Goal: Task Accomplishment & Management: Manage account settings

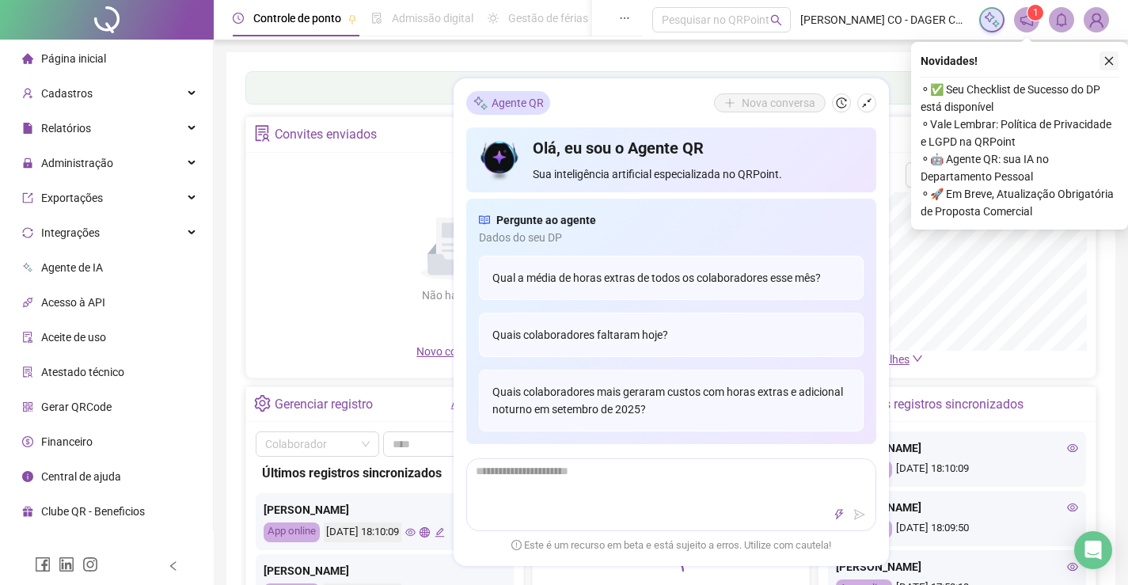
click at [1114, 53] on button "button" at bounding box center [1108, 60] width 19 height 19
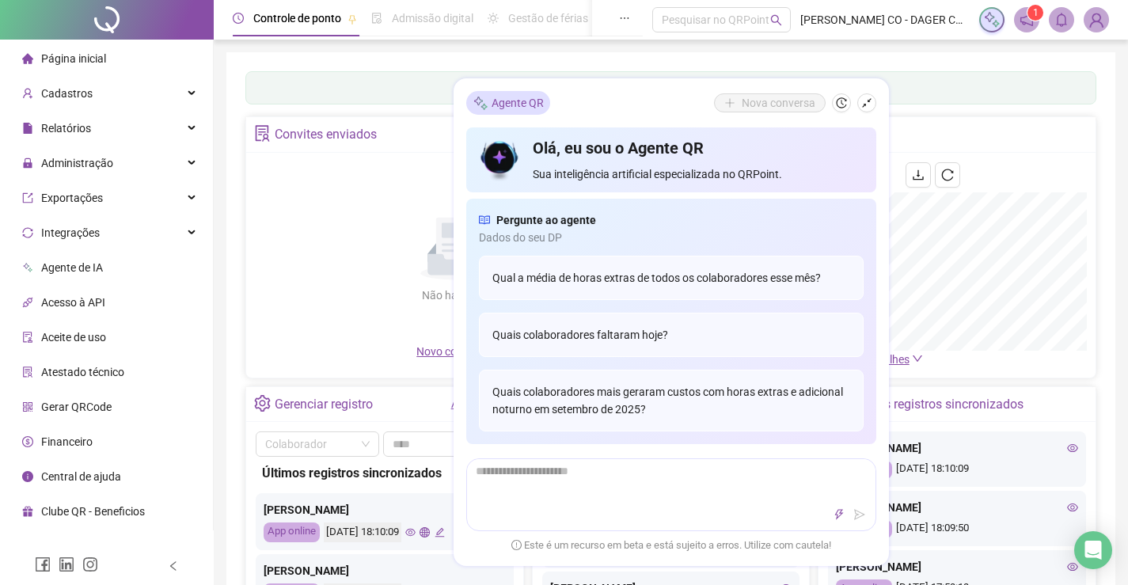
click at [305, 269] on div "Não há dados Não há dados" at bounding box center [456, 252] width 401 height 180
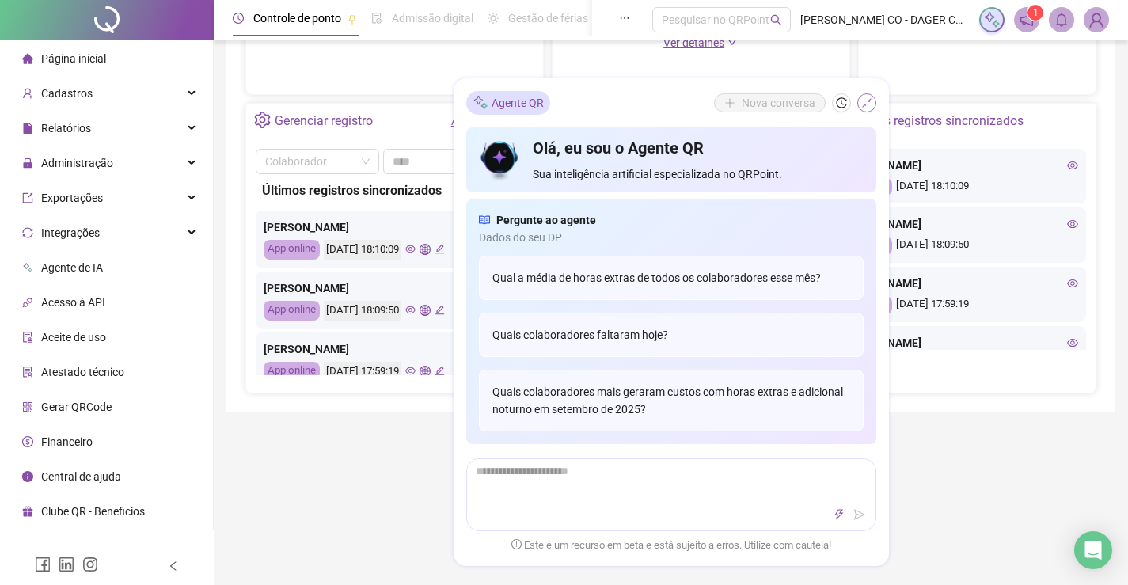
click at [862, 102] on icon "shrink" at bounding box center [866, 102] width 11 height 11
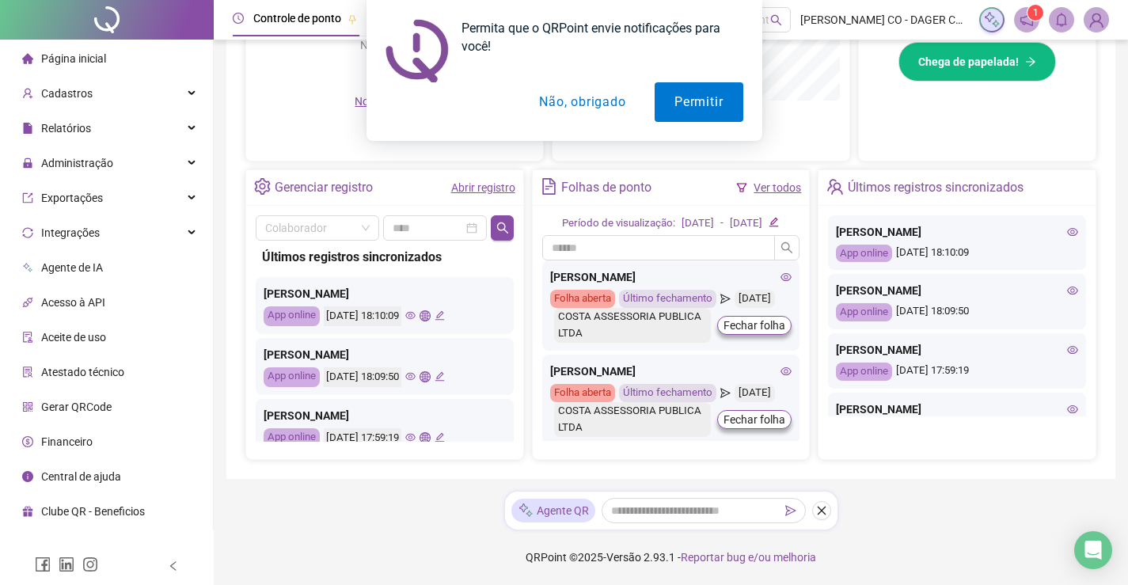
drag, startPoint x: 625, startPoint y: 102, endPoint x: 247, endPoint y: 218, distance: 395.8
click at [619, 102] on button "Não, obrigado" at bounding box center [582, 102] width 126 height 40
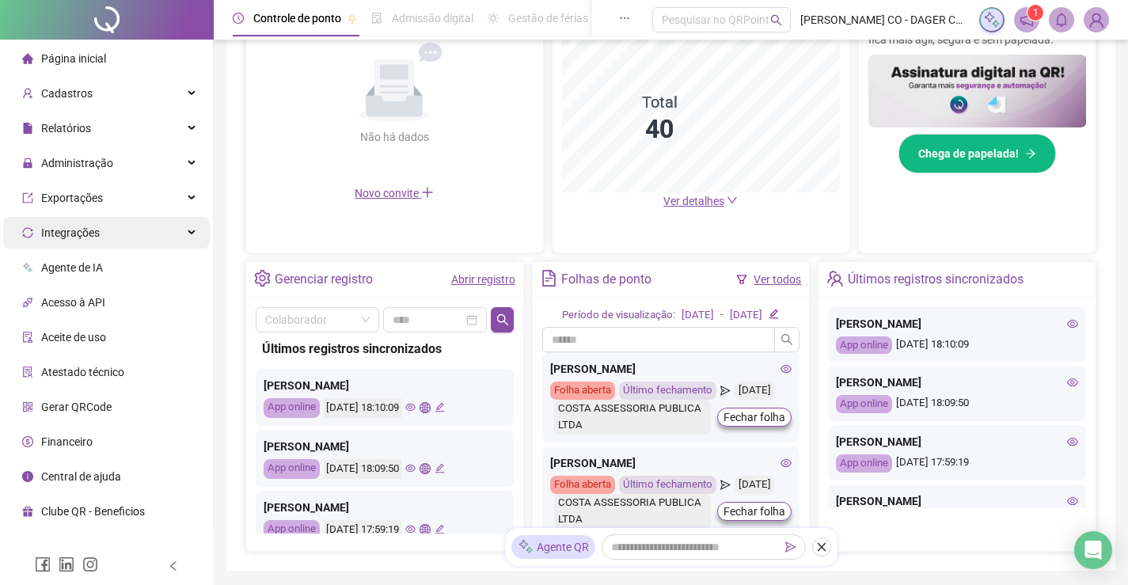
scroll to position [341, 0]
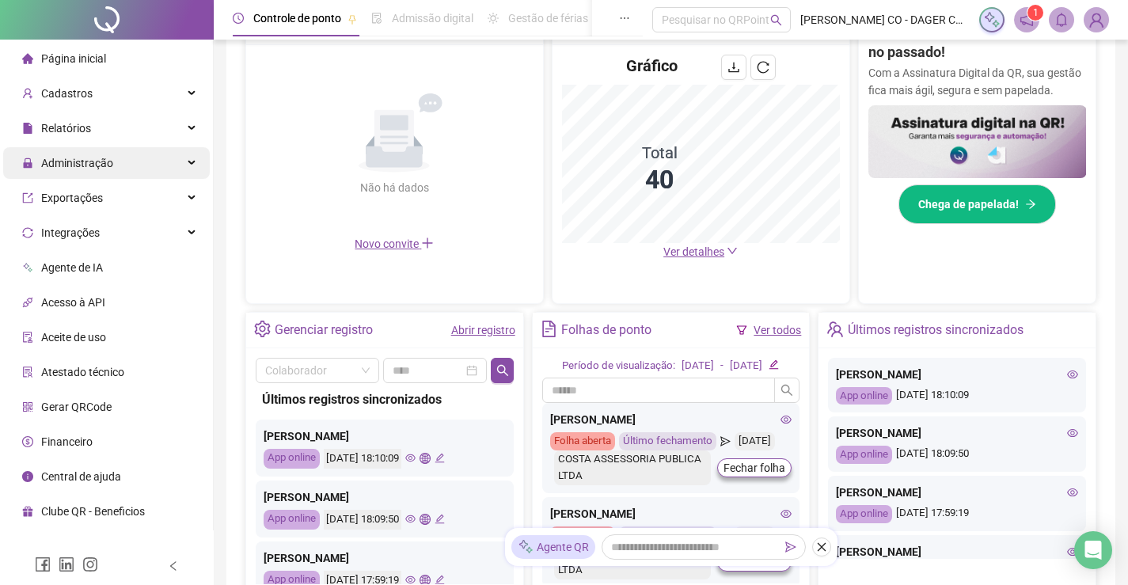
click at [124, 161] on div "Administração" at bounding box center [106, 163] width 207 height 32
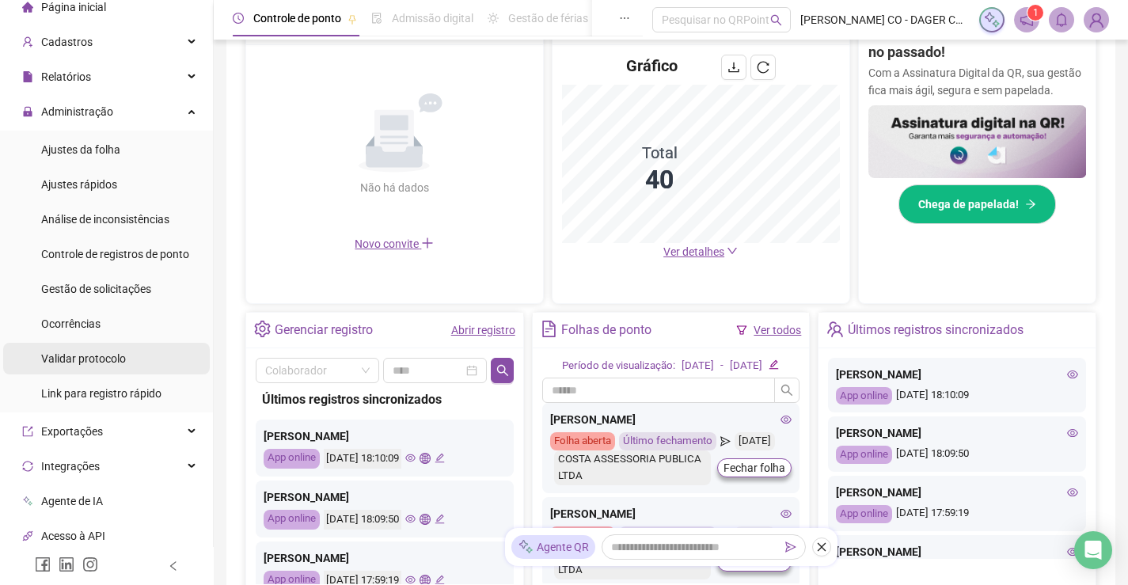
scroll to position [79, 0]
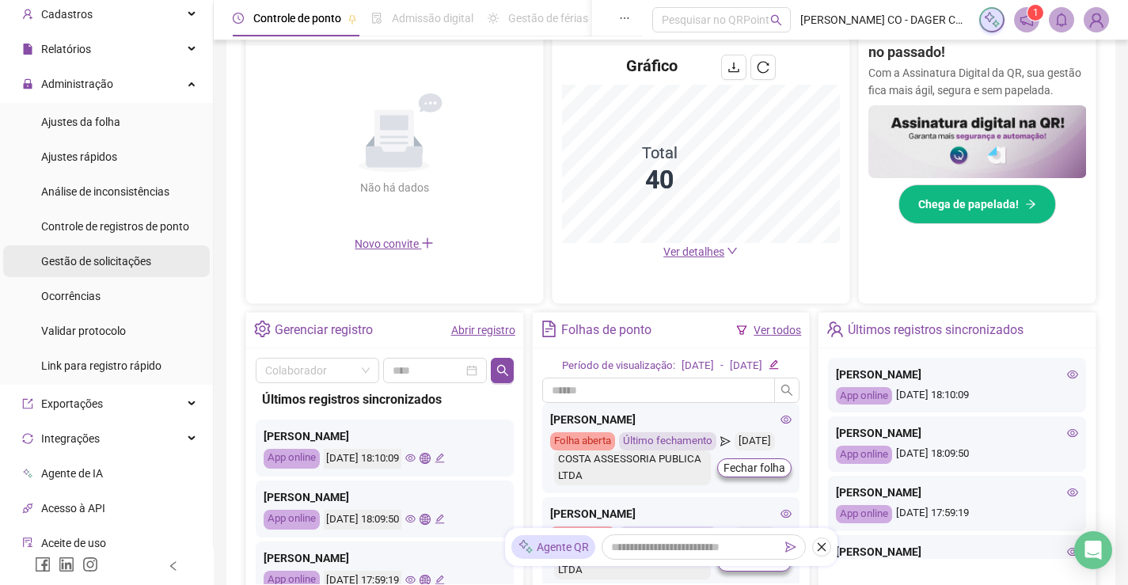
click at [117, 262] on span "Gestão de solicitações" at bounding box center [96, 261] width 110 height 13
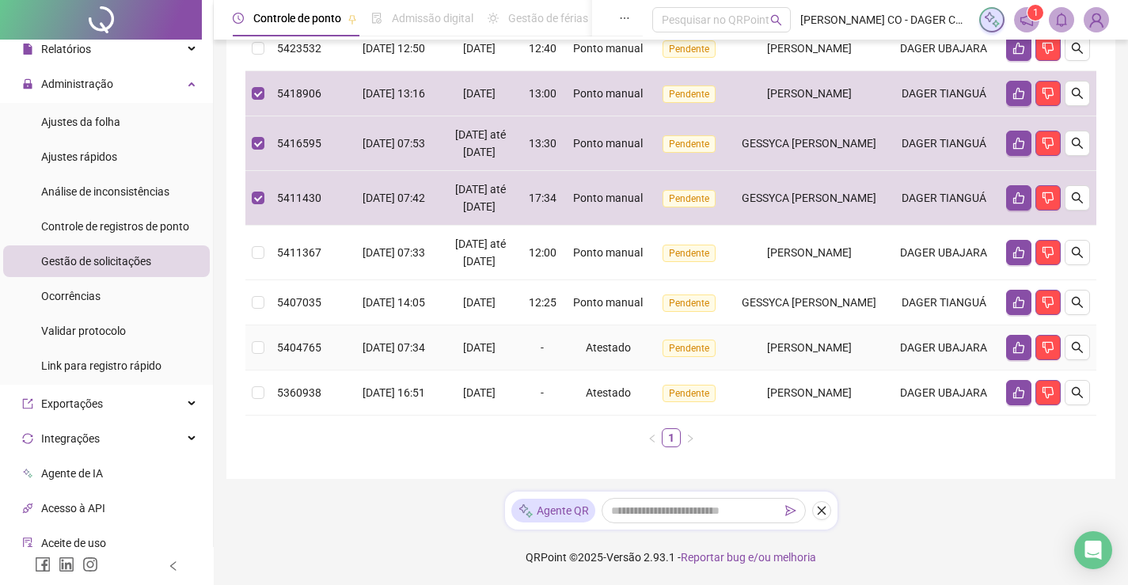
scroll to position [475, 0]
click at [266, 325] on td at bounding box center [257, 302] width 25 height 45
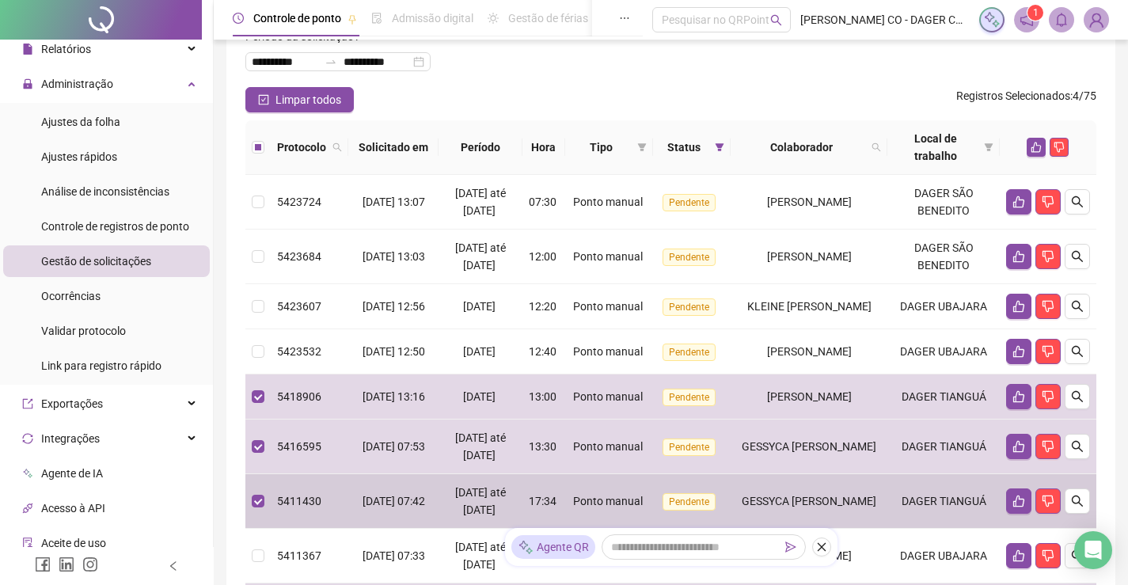
scroll to position [69, 0]
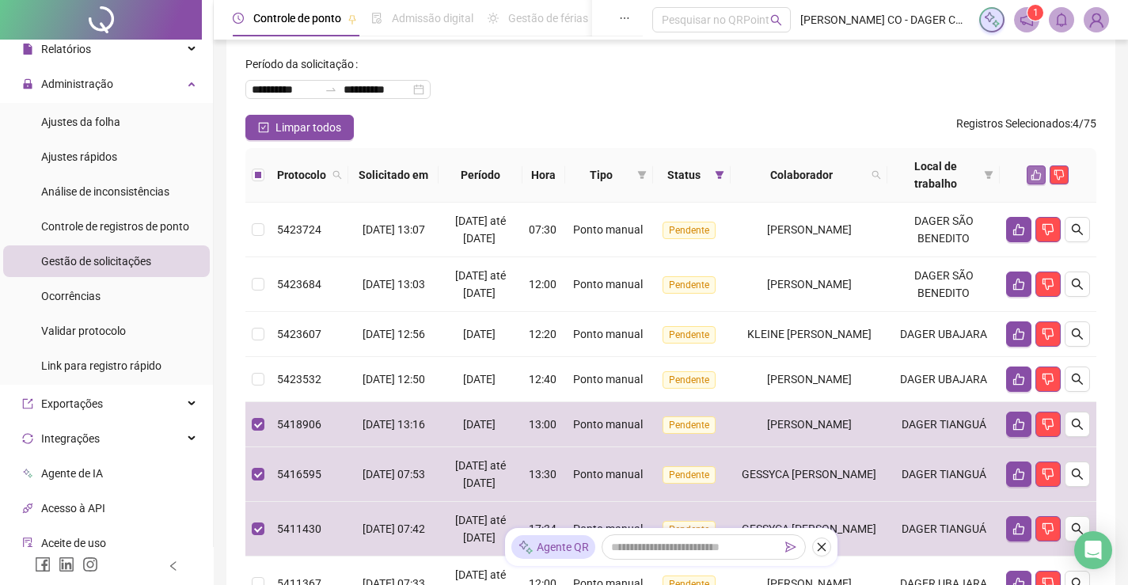
click at [1037, 174] on icon "like" at bounding box center [1036, 174] width 11 height 11
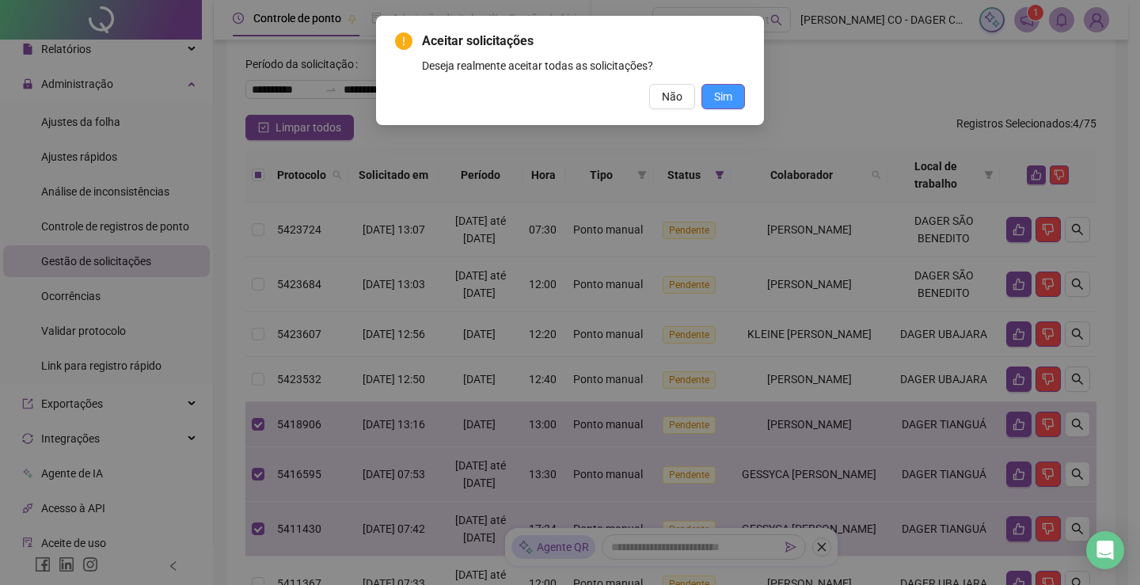
click at [727, 101] on span "Sim" at bounding box center [723, 96] width 18 height 17
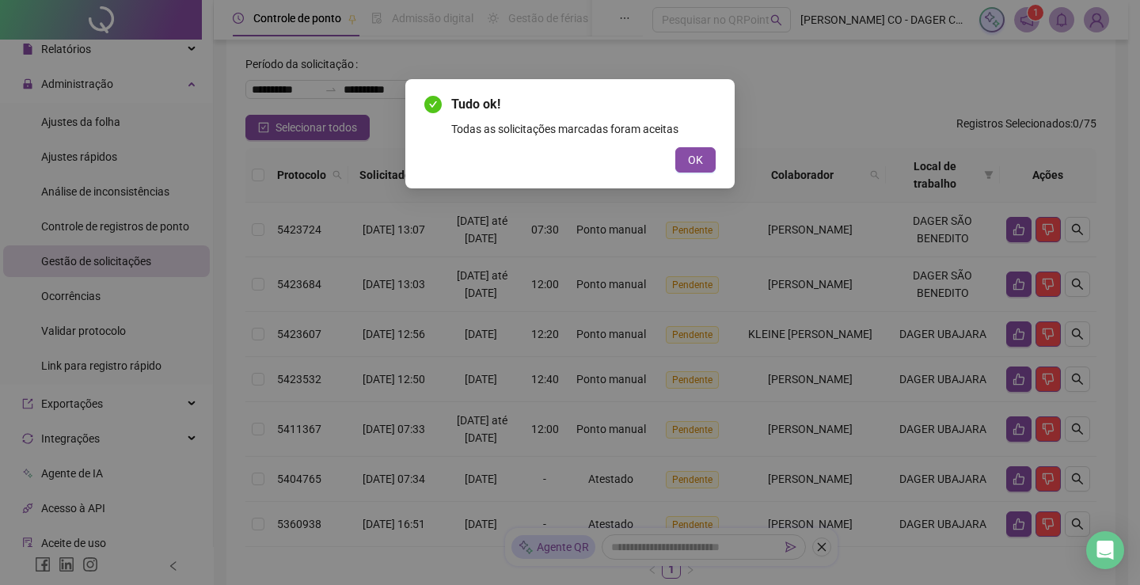
drag, startPoint x: 694, startPoint y: 164, endPoint x: 439, endPoint y: 205, distance: 258.2
click at [684, 163] on button "OK" at bounding box center [695, 159] width 40 height 25
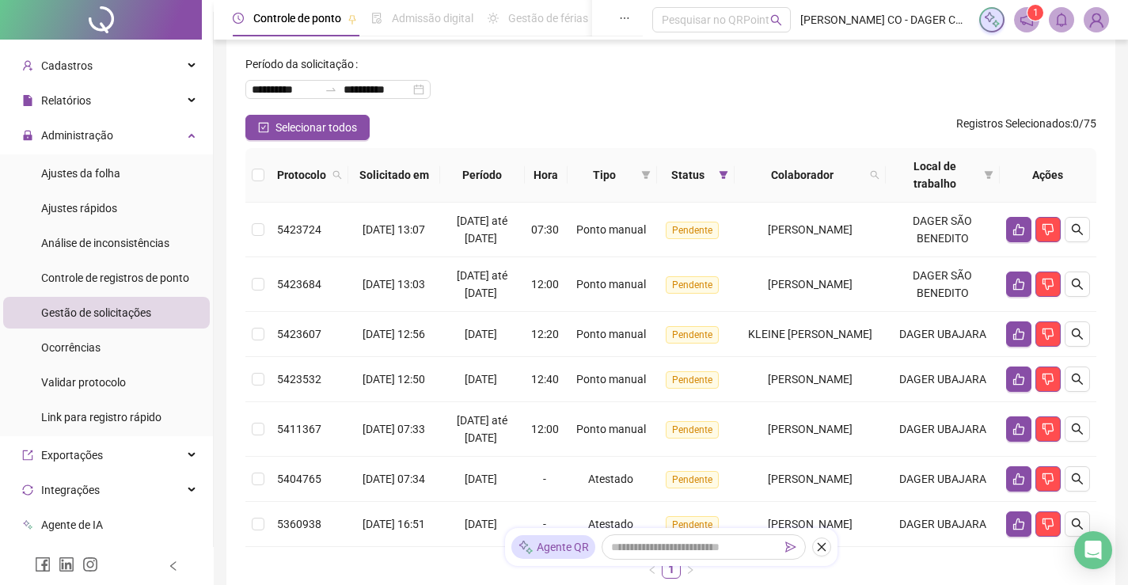
scroll to position [0, 0]
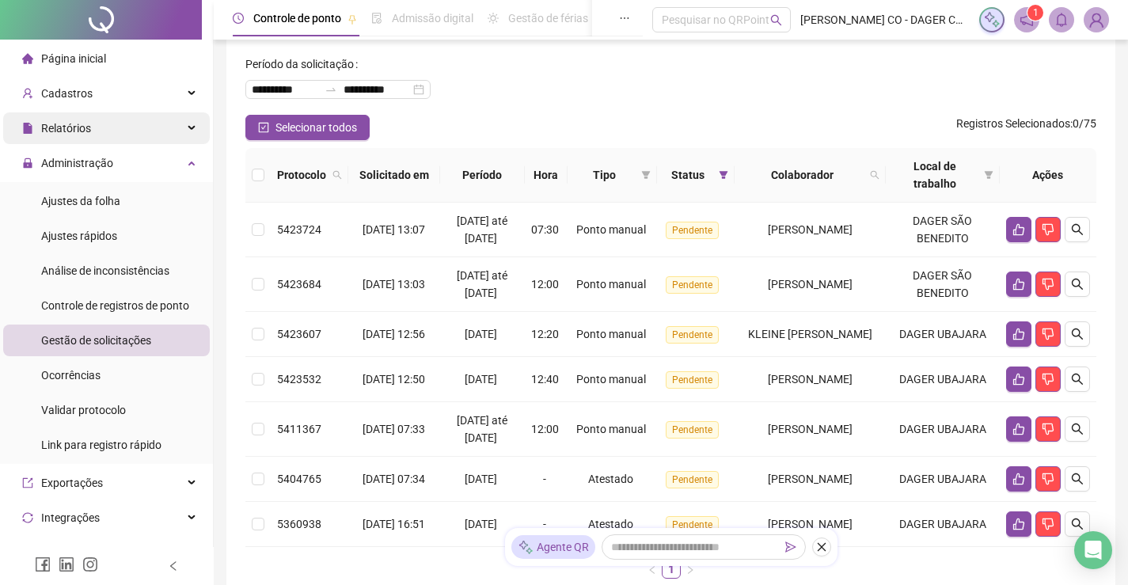
click at [61, 123] on span "Relatórios" at bounding box center [66, 128] width 50 height 13
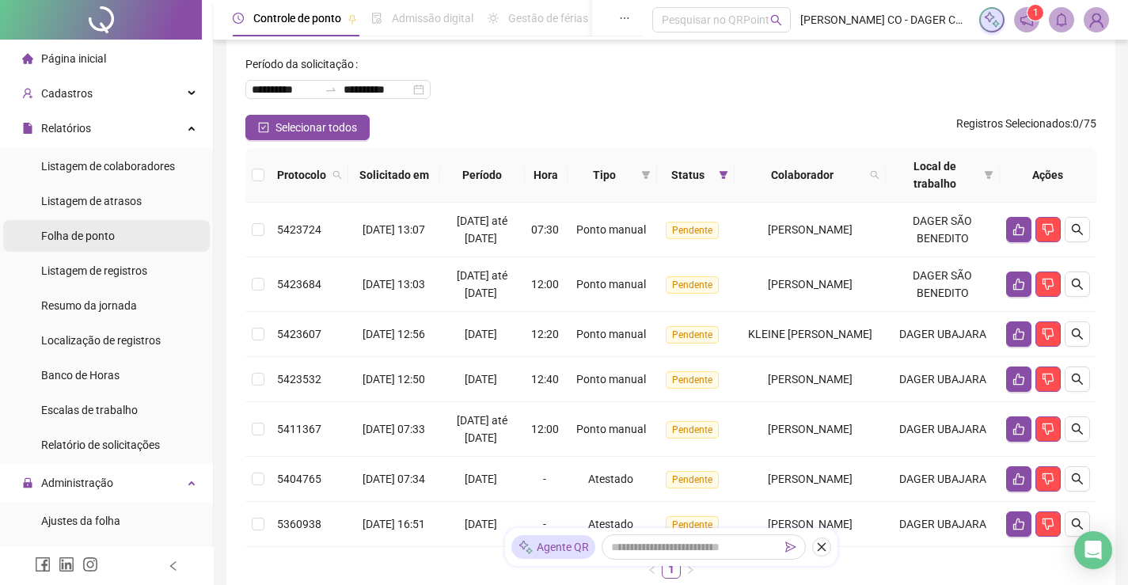
click at [85, 237] on span "Folha de ponto" at bounding box center [78, 236] width 74 height 13
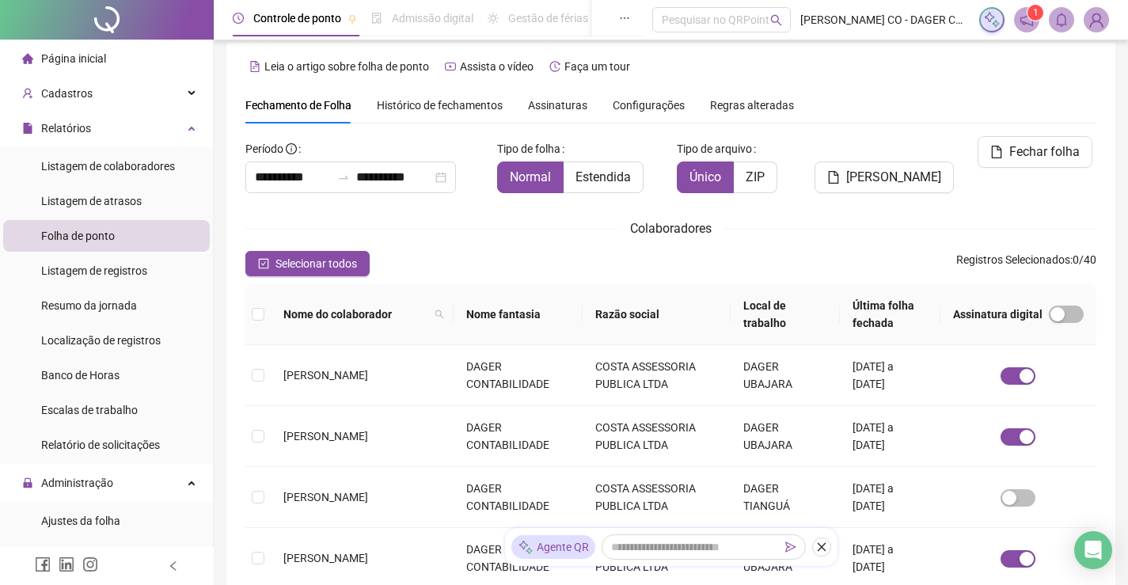
scroll to position [32, 0]
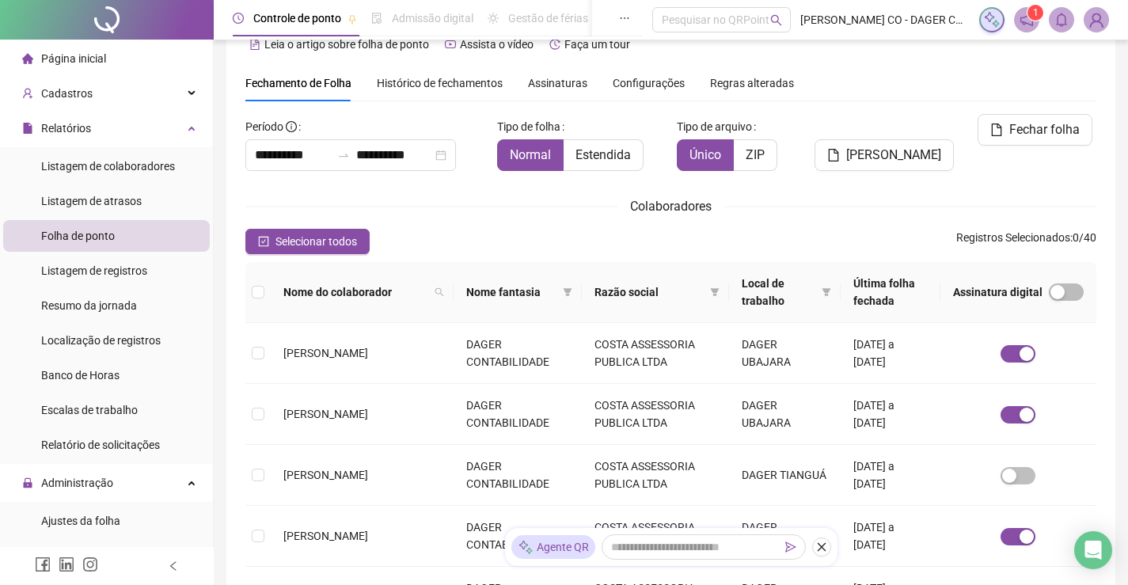
click at [768, 303] on span "Local de trabalho" at bounding box center [779, 292] width 74 height 35
click at [822, 289] on icon "filter" at bounding box center [826, 292] width 9 height 8
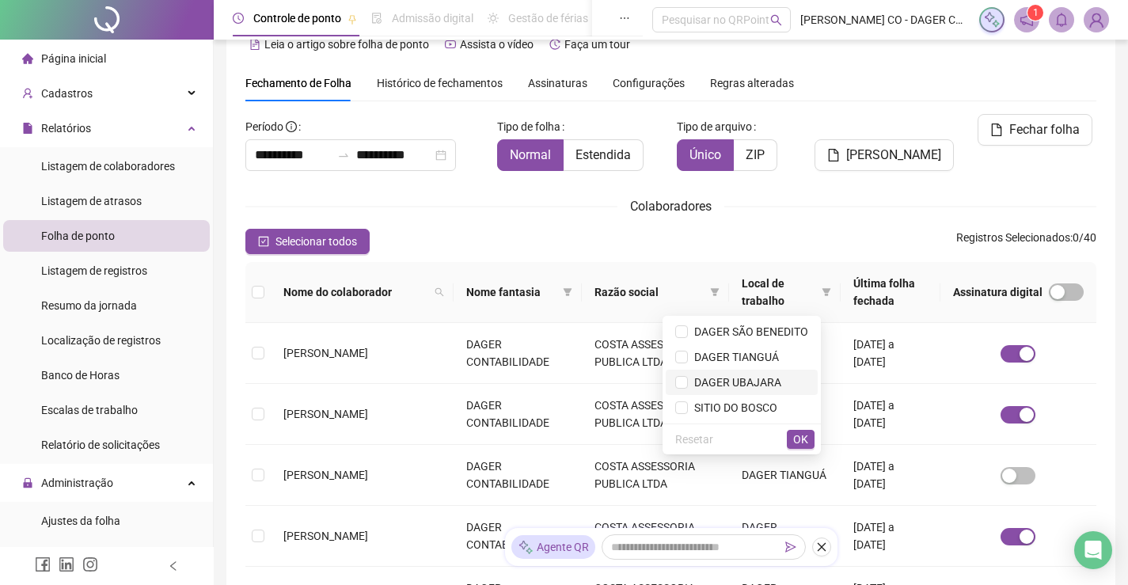
click at [772, 380] on span "DAGER UBAJARA" at bounding box center [734, 382] width 93 height 13
drag, startPoint x: 760, startPoint y: 382, endPoint x: 764, endPoint y: 356, distance: 25.6
click at [759, 381] on span "DAGER UBAJARA" at bounding box center [734, 382] width 93 height 13
click at [764, 355] on span "DAGER TIANGUÁ" at bounding box center [733, 357] width 91 height 13
click at [866, 185] on div "**********" at bounding box center [670, 548] width 851 height 869
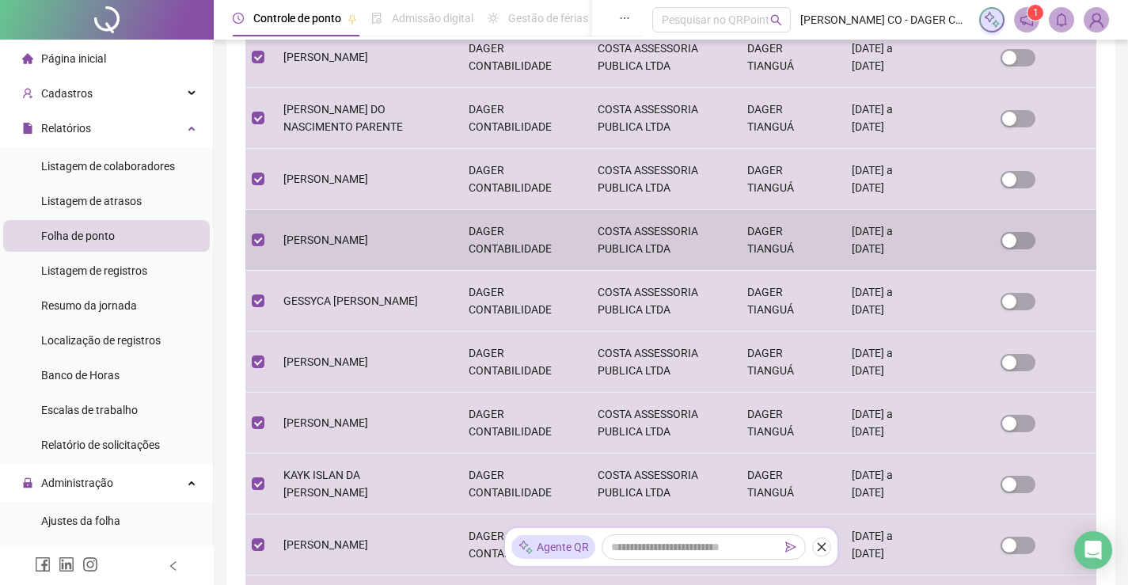
scroll to position [0, 0]
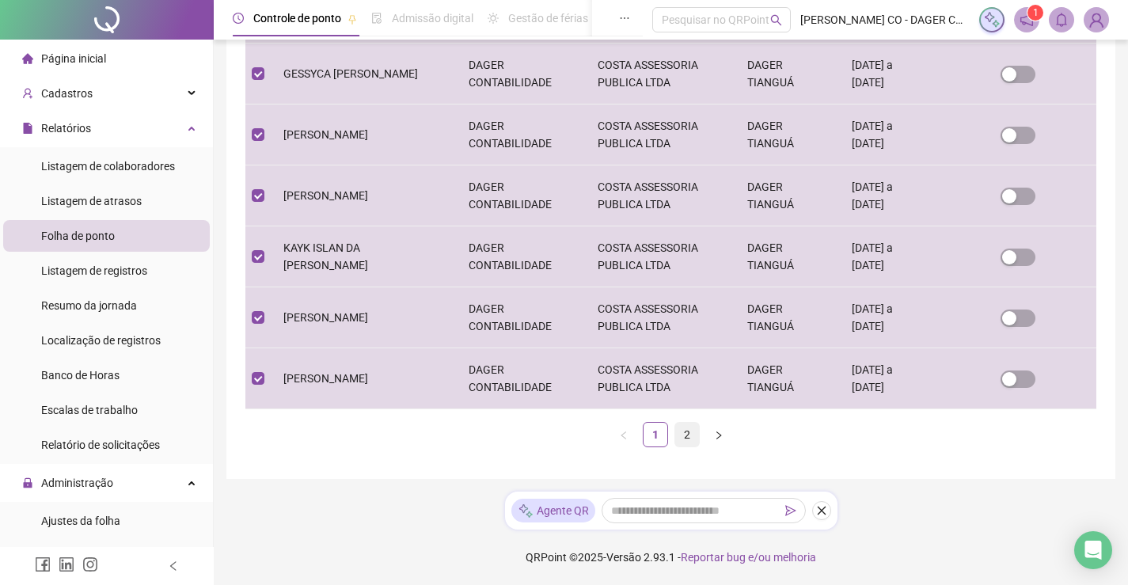
click at [684, 442] on link "2" at bounding box center [687, 435] width 24 height 24
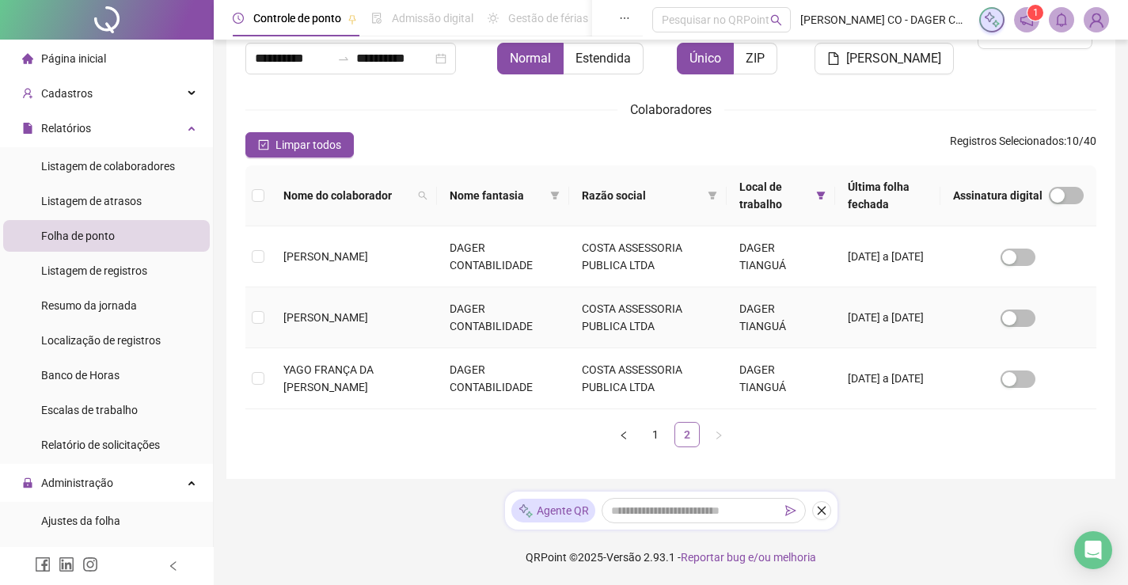
scroll to position [32, 0]
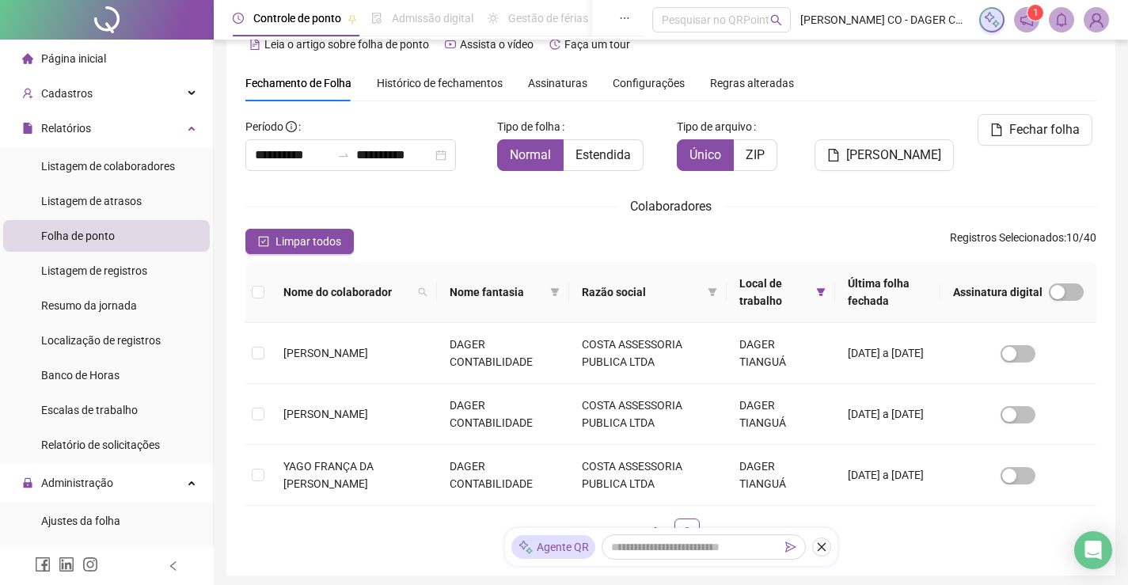
drag, startPoint x: 234, startPoint y: 300, endPoint x: 247, endPoint y: 294, distance: 14.2
click at [243, 296] on div "**********" at bounding box center [670, 298] width 889 height 555
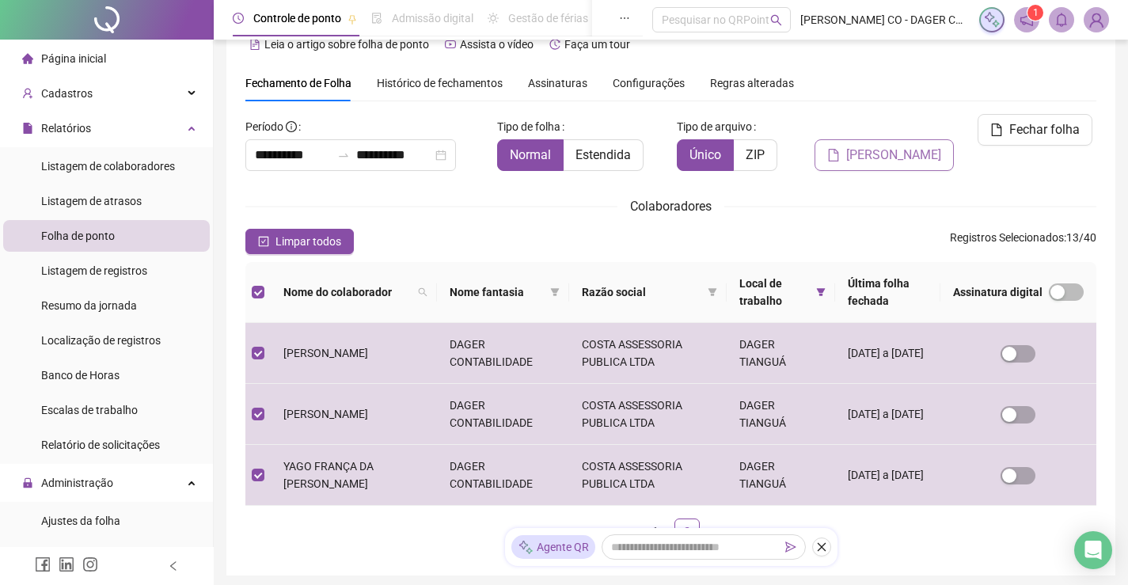
click at [899, 140] on button "[PERSON_NAME]" at bounding box center [883, 155] width 139 height 32
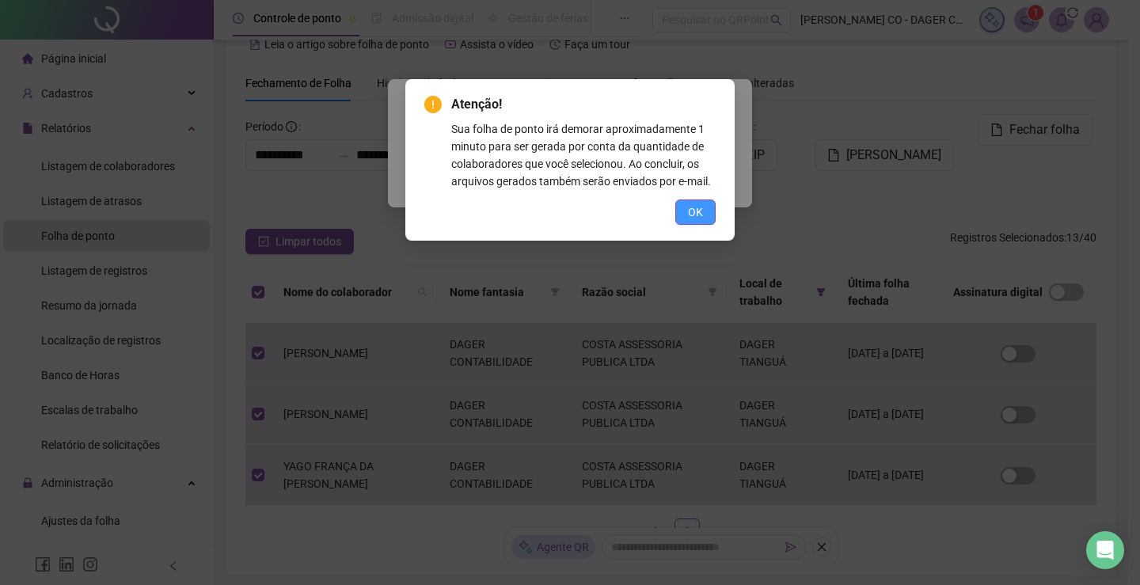
click at [699, 211] on span "OK" at bounding box center [695, 211] width 15 height 17
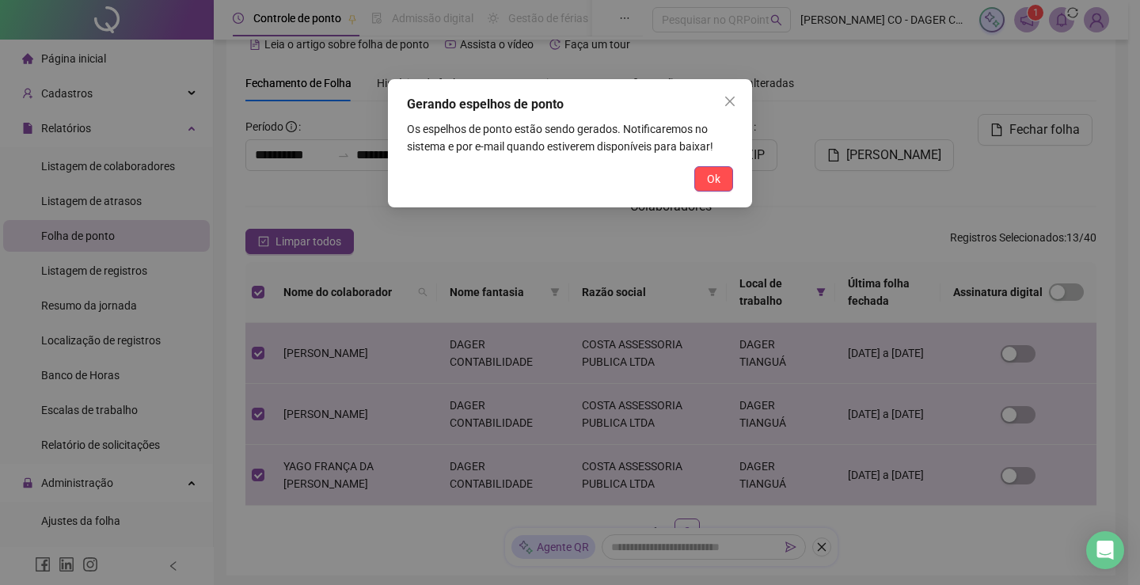
drag, startPoint x: 710, startPoint y: 185, endPoint x: 1125, endPoint y: 6, distance: 452.0
click at [717, 179] on span "Ok" at bounding box center [713, 178] width 13 height 17
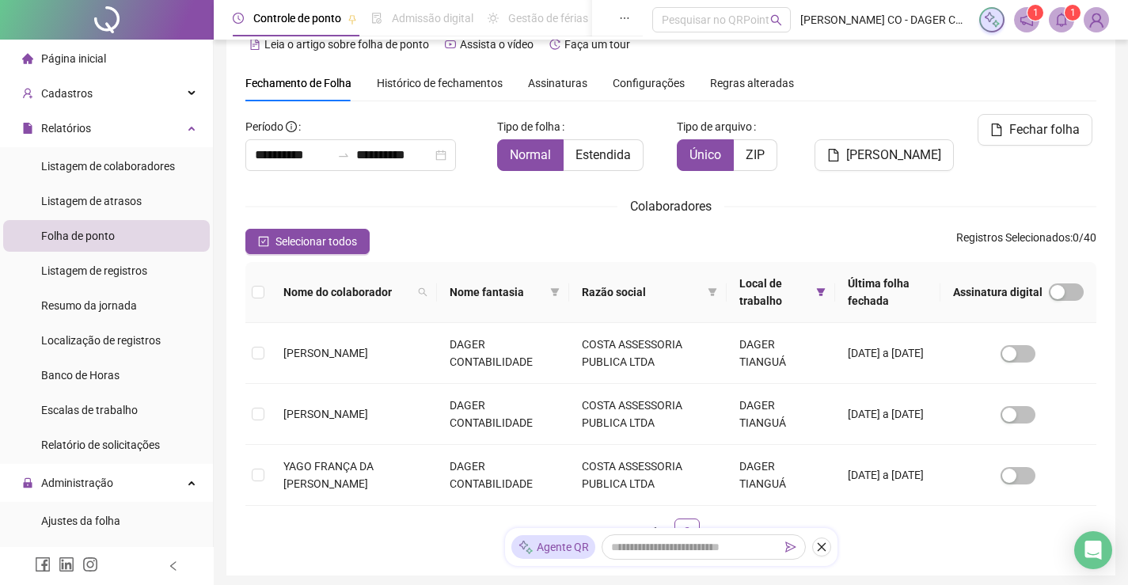
click at [1030, 17] on sup "1" at bounding box center [1035, 13] width 16 height 16
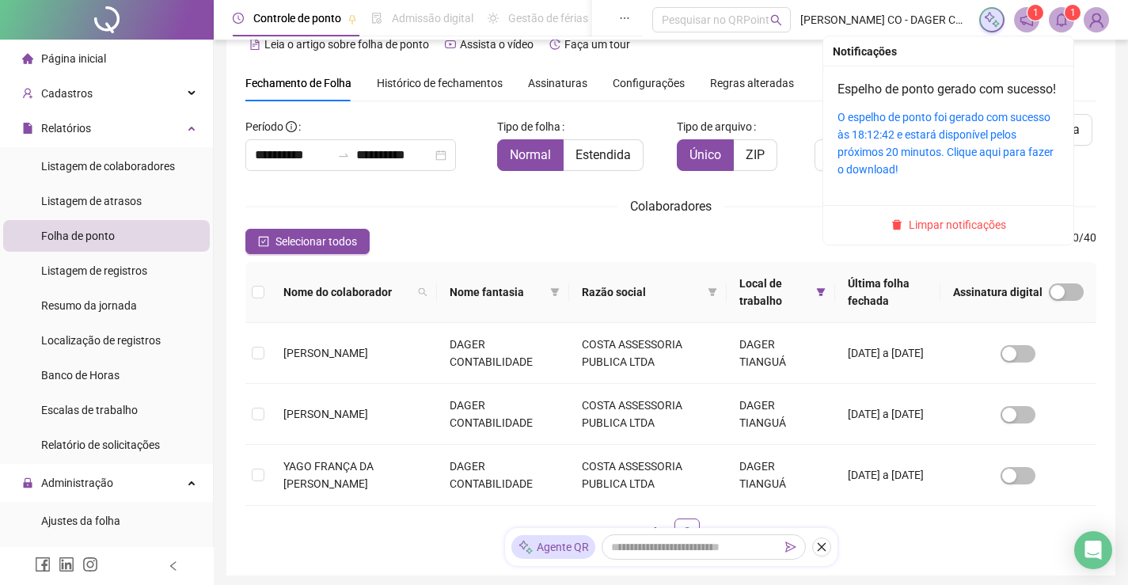
drag, startPoint x: 1066, startPoint y: 21, endPoint x: 1092, endPoint y: 43, distance: 34.3
click at [1066, 20] on icon "bell" at bounding box center [1061, 20] width 14 height 14
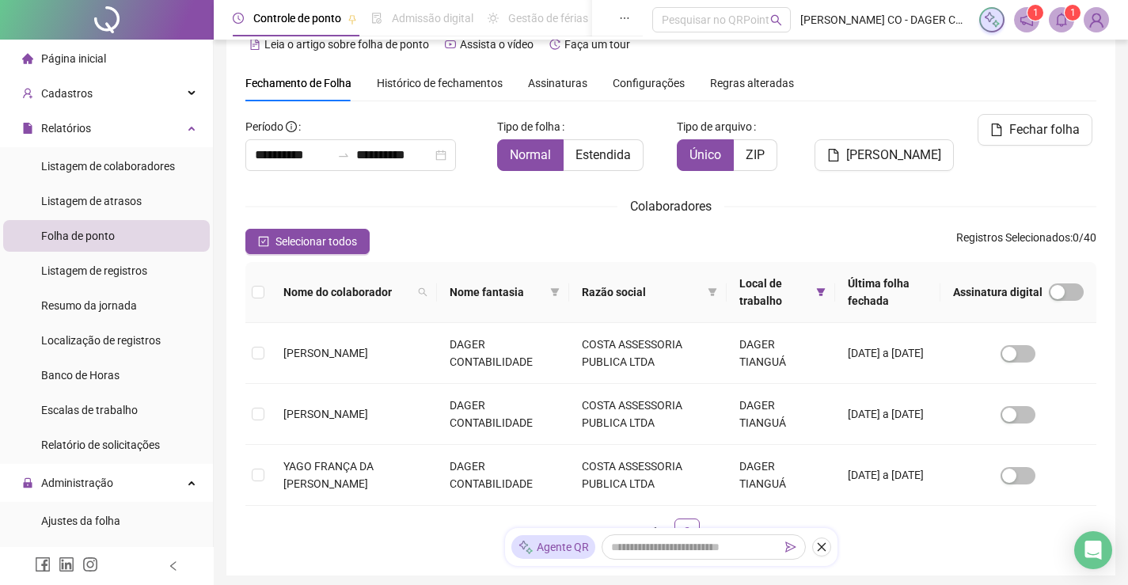
click at [1063, 22] on icon "bell" at bounding box center [1061, 20] width 14 height 14
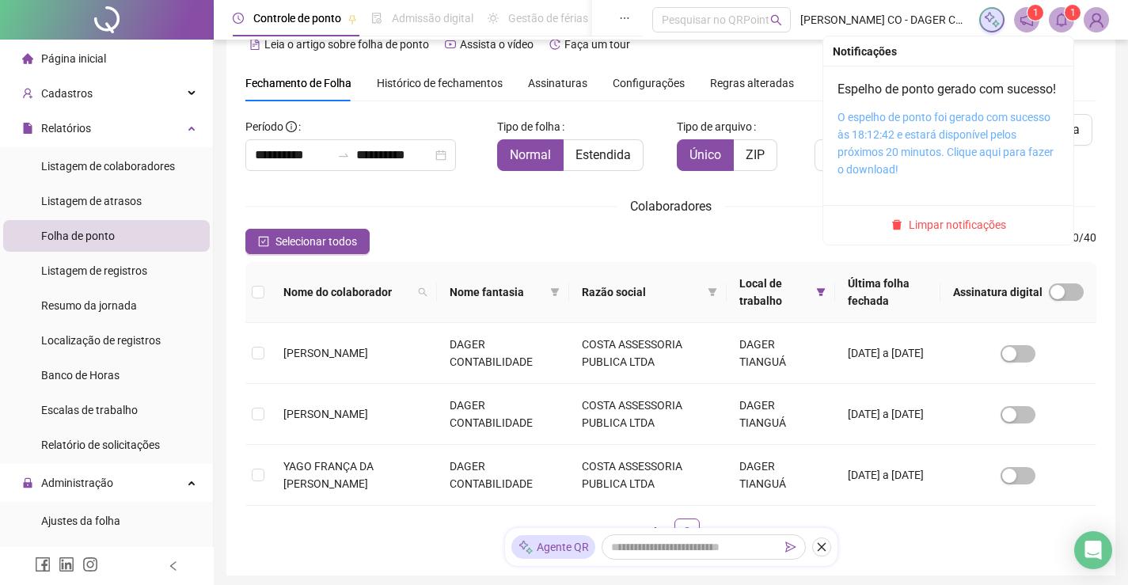
click at [874, 142] on link "O espelho de ponto foi gerado com sucesso às 18:12:42 e estará disponível pelos…" at bounding box center [945, 143] width 216 height 65
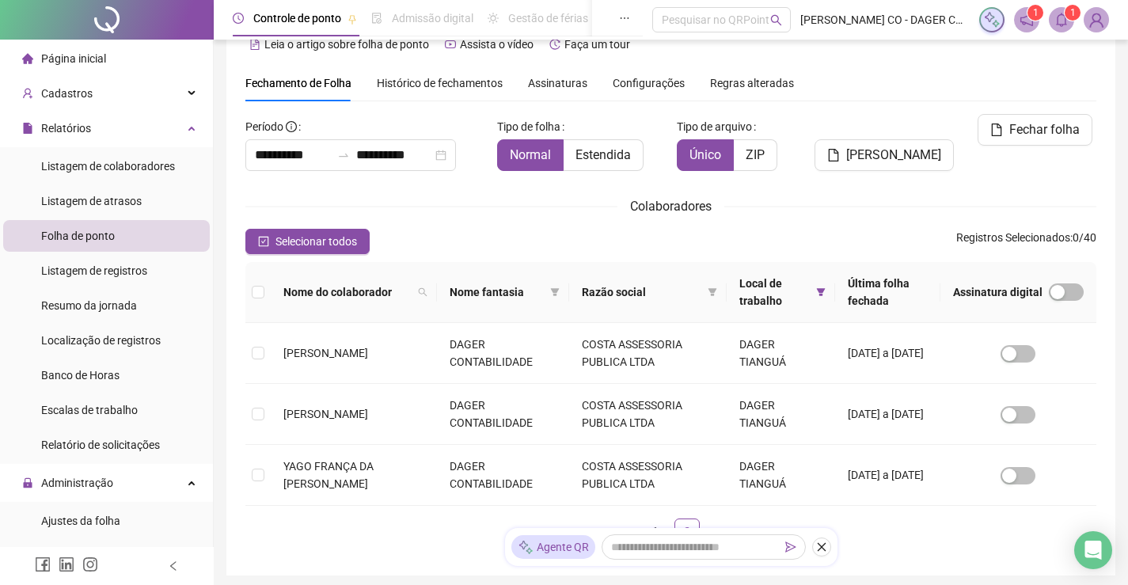
click at [123, 52] on li "Página inicial" at bounding box center [106, 59] width 207 height 32
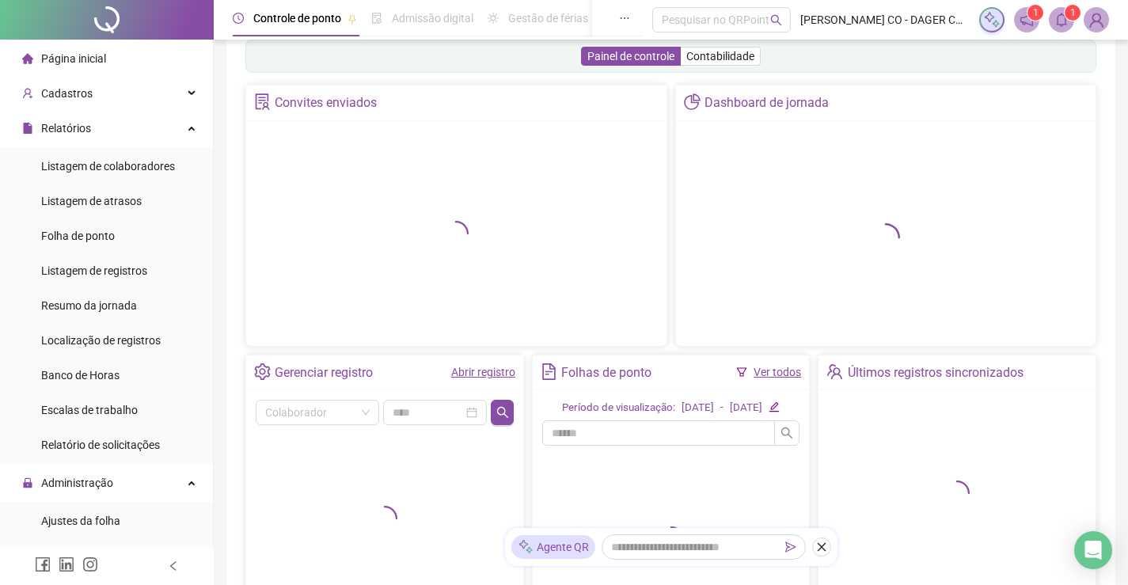
click at [480, 371] on link "Abrir registro" at bounding box center [483, 372] width 64 height 13
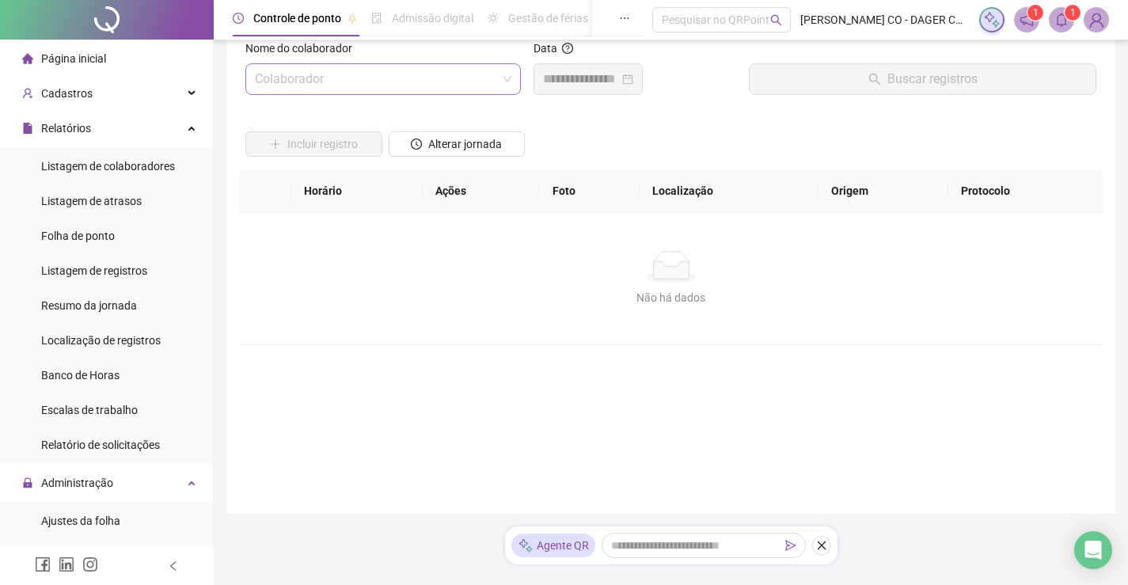
click at [404, 85] on input "search" at bounding box center [376, 79] width 242 height 30
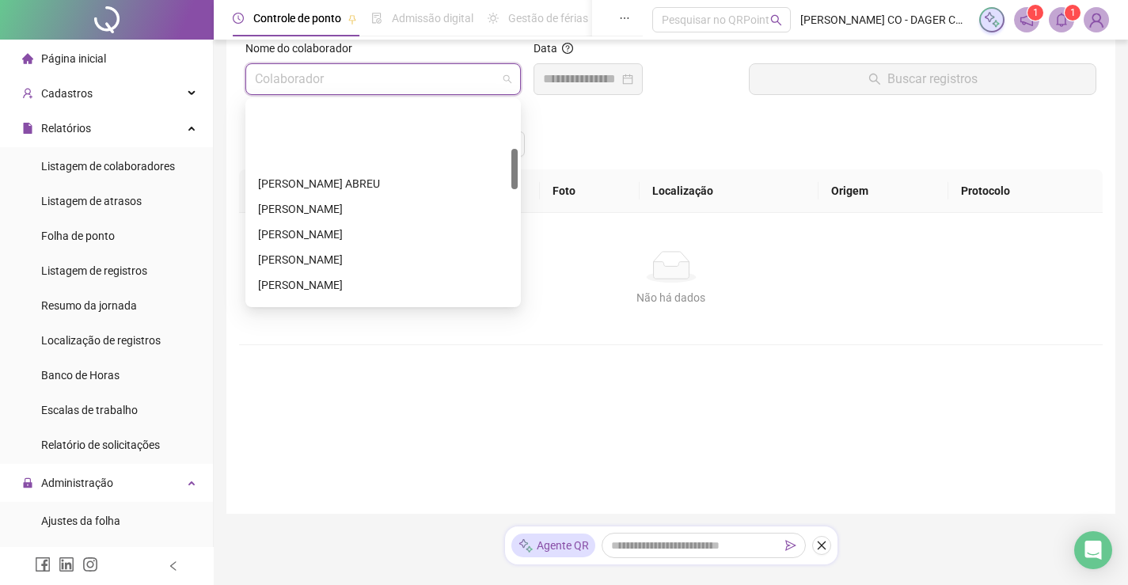
scroll to position [237, 0]
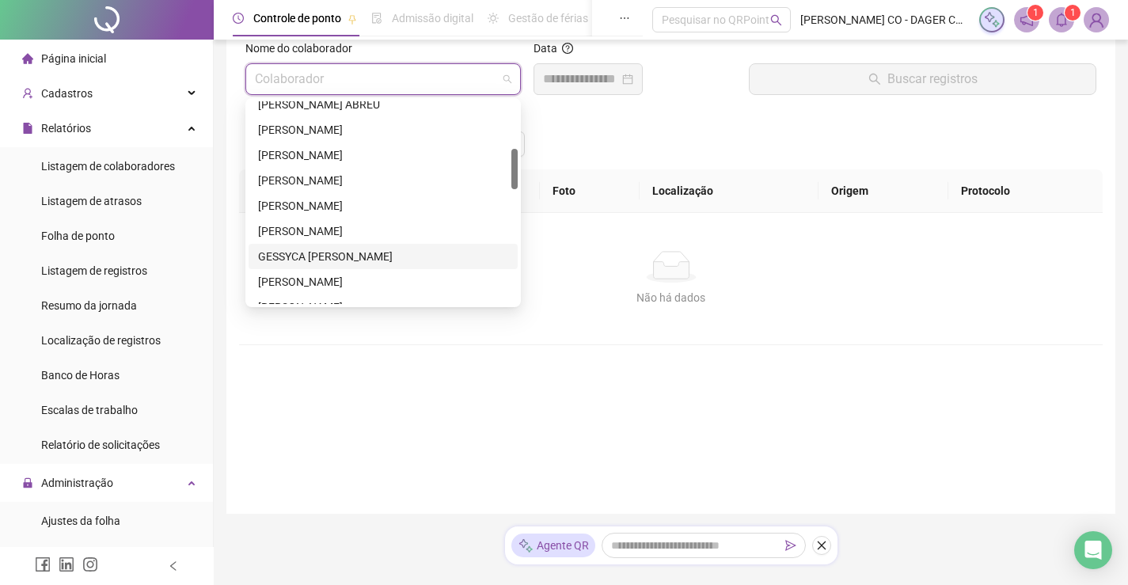
click at [317, 252] on div "GESSYCA [PERSON_NAME]" at bounding box center [383, 256] width 250 height 17
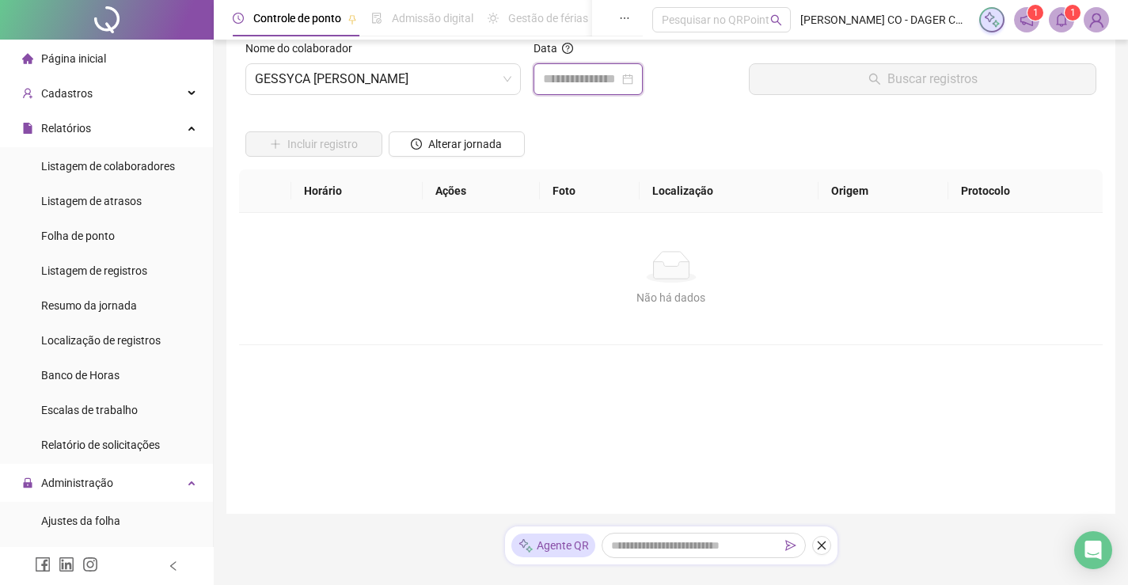
click at [586, 71] on input at bounding box center [581, 79] width 76 height 19
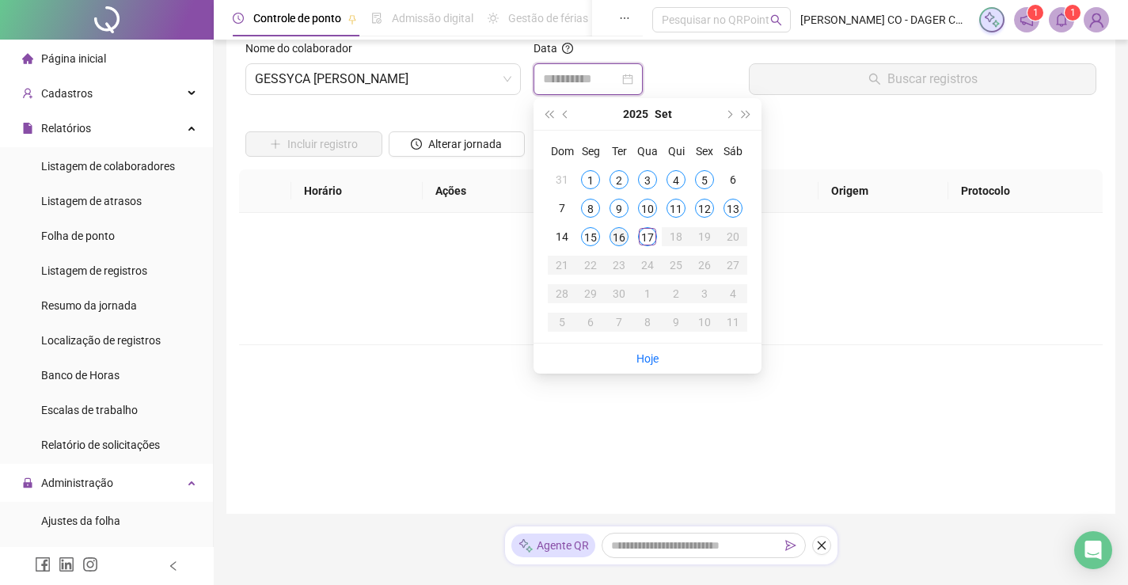
type input "**********"
click at [619, 240] on div "16" at bounding box center [618, 236] width 19 height 19
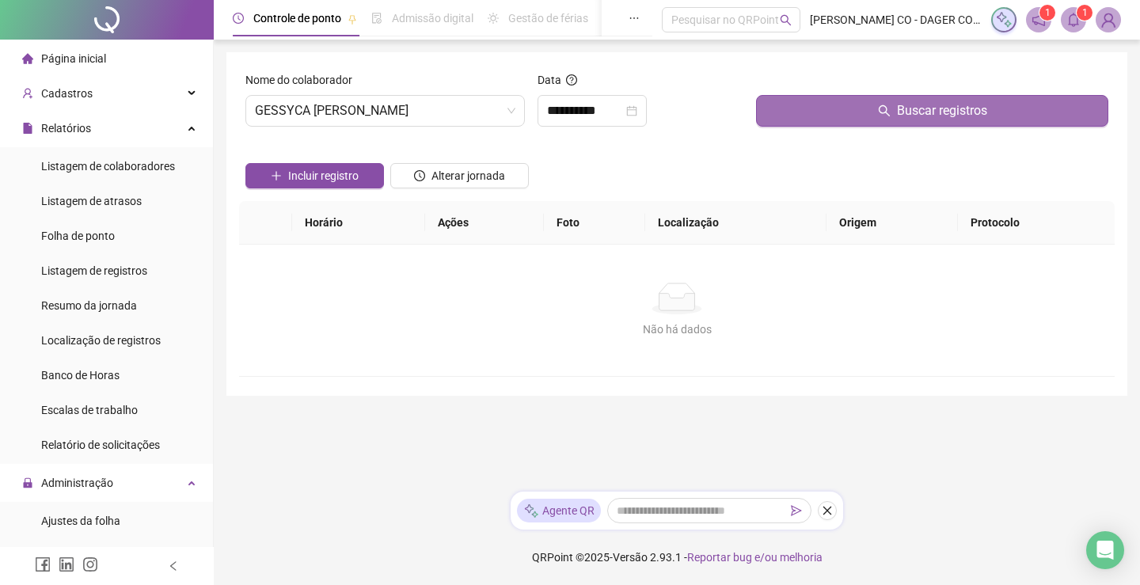
click at [865, 112] on button "Buscar registros" at bounding box center [932, 111] width 352 height 32
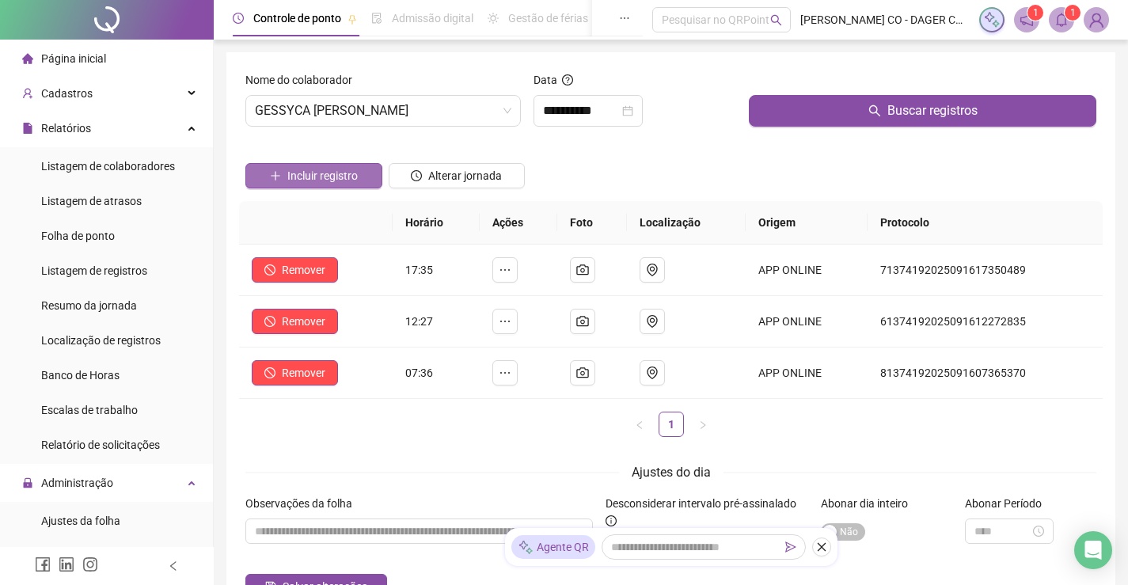
click at [349, 180] on span "Incluir registro" at bounding box center [322, 175] width 70 height 17
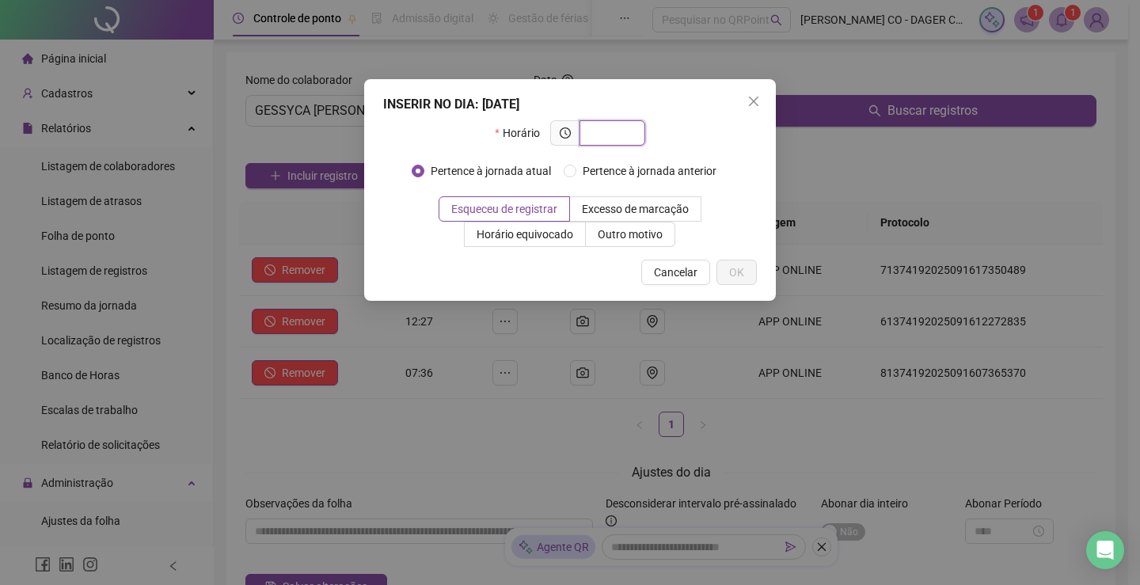
click at [599, 127] on input "text" at bounding box center [611, 132] width 44 height 17
type input "*****"
click at [731, 272] on span "OK" at bounding box center [736, 272] width 15 height 17
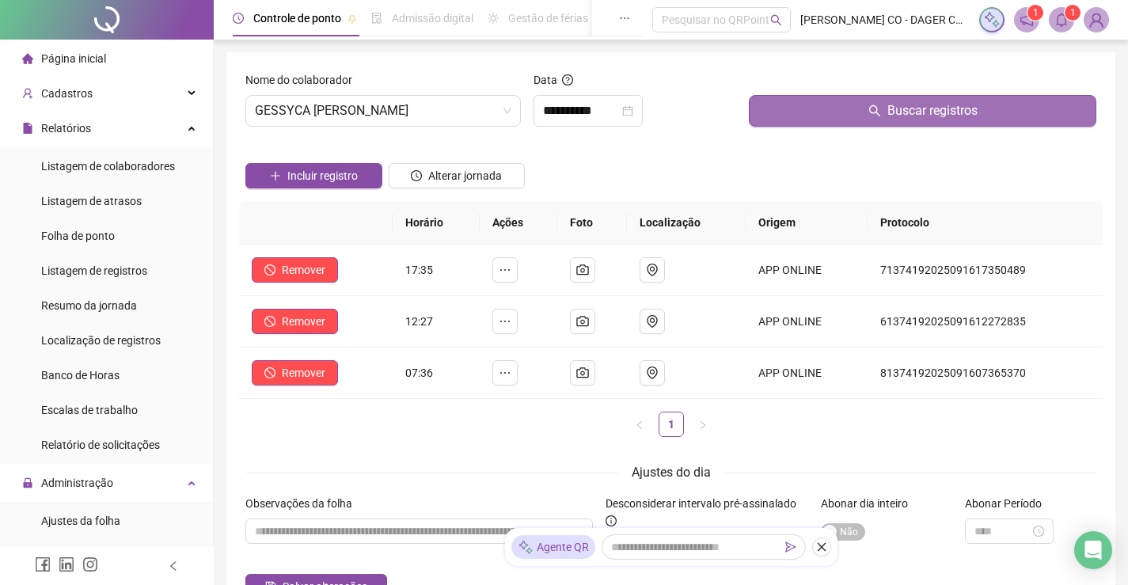
drag, startPoint x: 841, startPoint y: 108, endPoint x: 833, endPoint y: 108, distance: 8.7
click at [842, 108] on button "Buscar registros" at bounding box center [922, 111] width 347 height 32
click at [945, 111] on span "Buscar registros" at bounding box center [932, 110] width 90 height 19
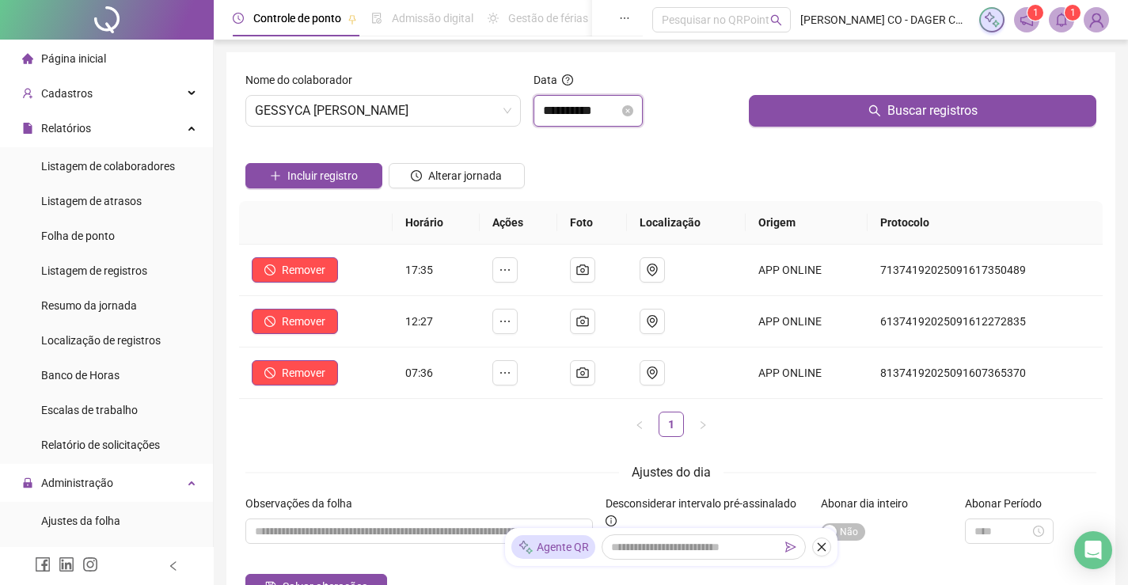
click at [613, 110] on input "**********" at bounding box center [581, 110] width 76 height 19
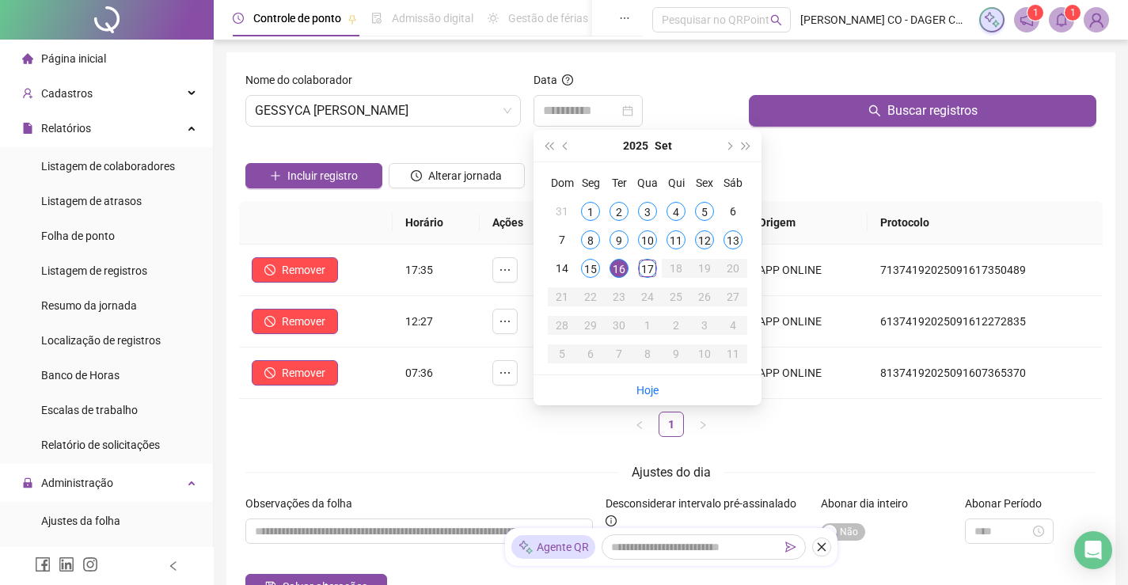
click at [701, 237] on div "12" at bounding box center [704, 239] width 19 height 19
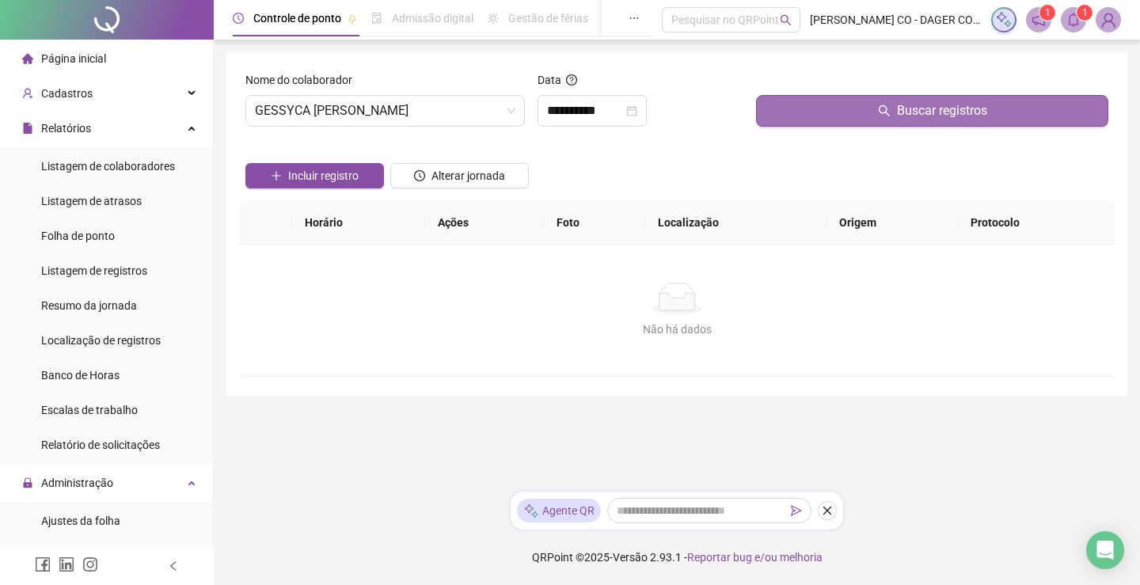
click at [830, 103] on button "Buscar registros" at bounding box center [932, 111] width 352 height 32
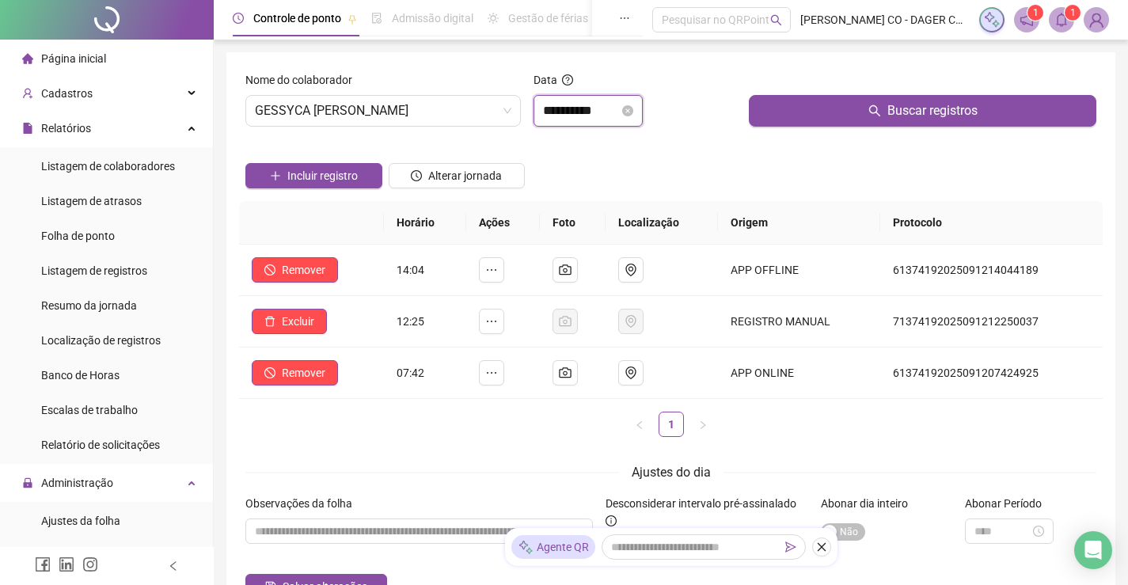
click at [589, 103] on input "**********" at bounding box center [581, 110] width 76 height 19
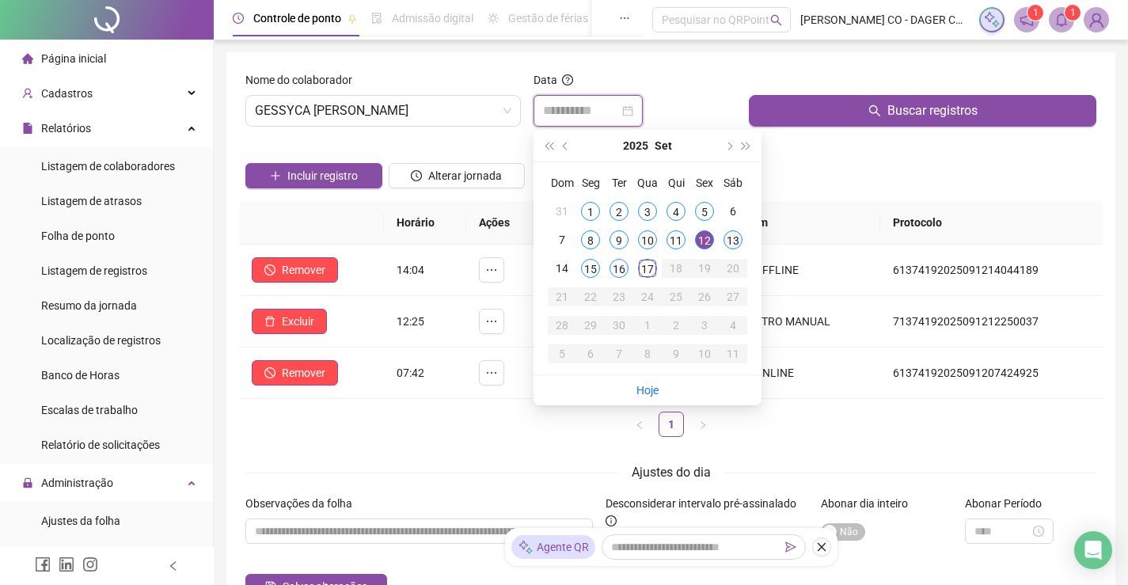
type input "**********"
click at [738, 236] on div "13" at bounding box center [732, 239] width 19 height 19
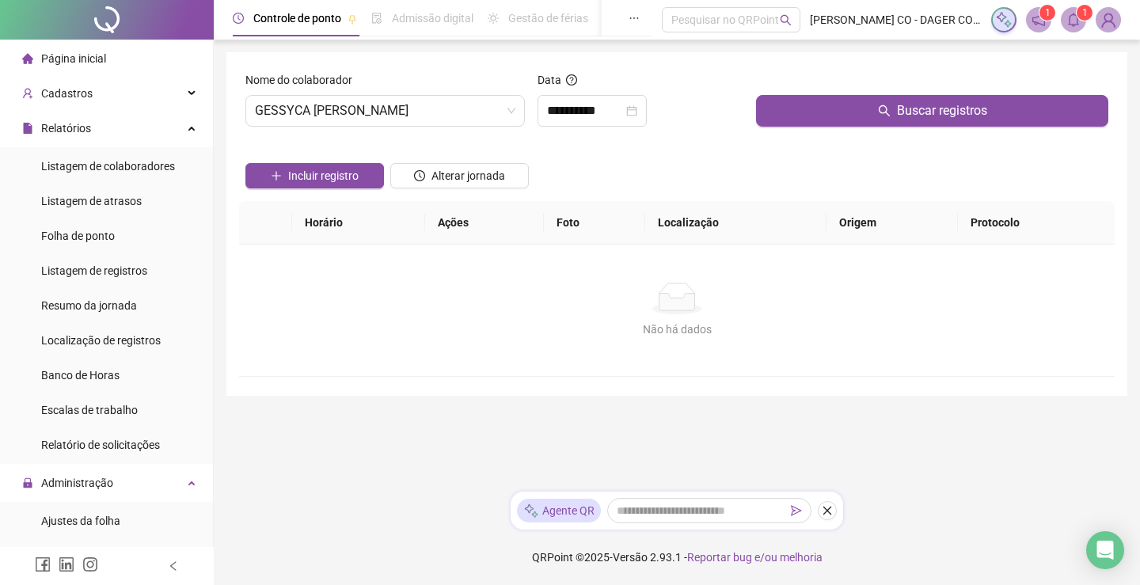
click at [836, 88] on div at bounding box center [932, 83] width 352 height 24
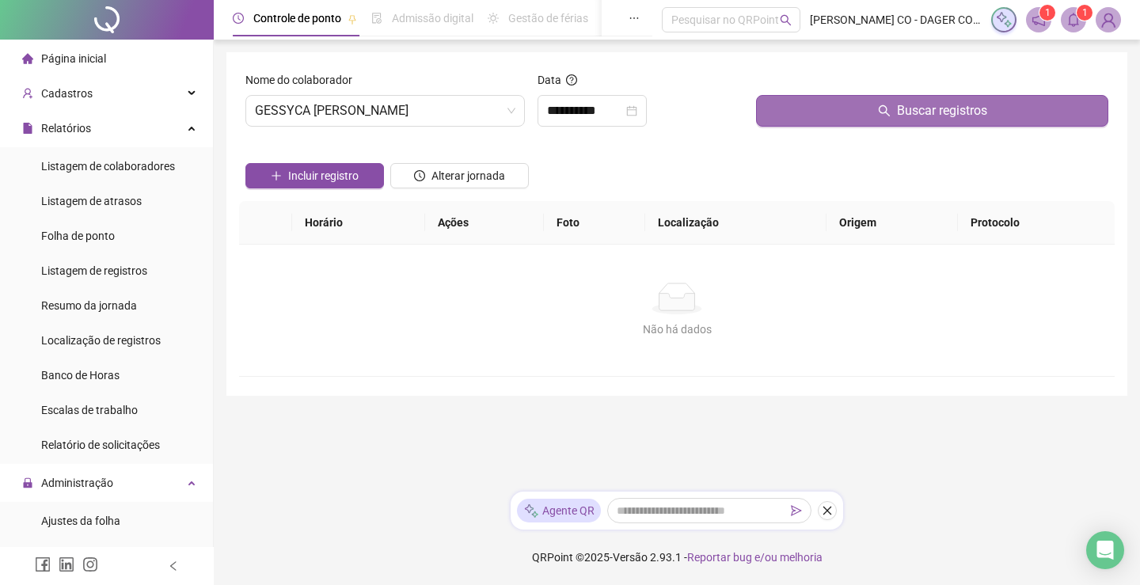
click at [837, 103] on button "Buscar registros" at bounding box center [932, 111] width 352 height 32
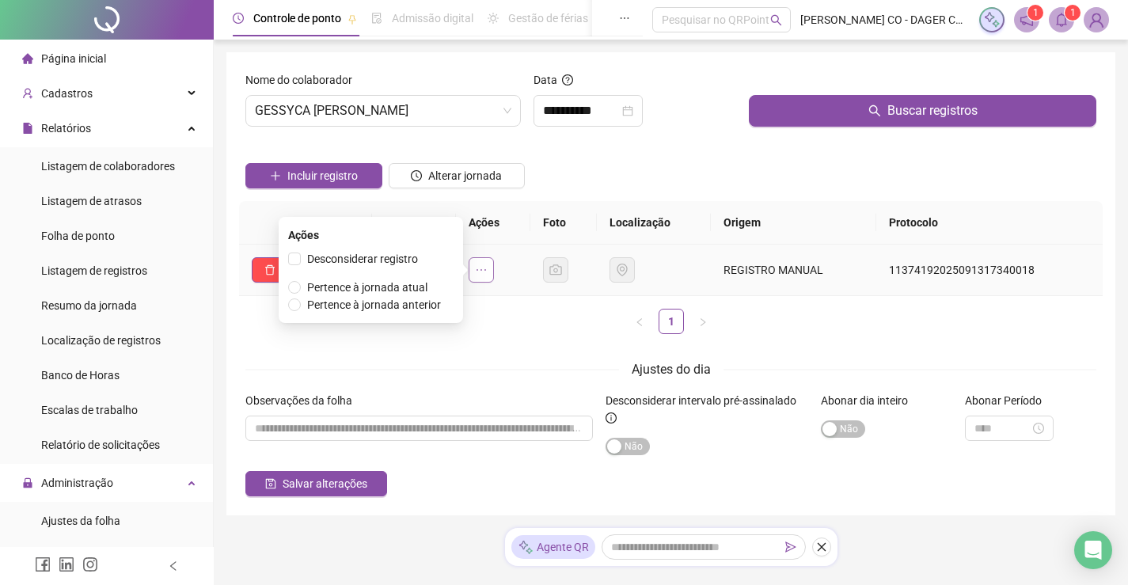
click at [488, 264] on icon "ellipsis" at bounding box center [481, 270] width 13 height 13
click at [399, 303] on span "Pertence à jornada anterior" at bounding box center [374, 304] width 134 height 13
click at [488, 275] on icon "ellipsis" at bounding box center [481, 270] width 13 height 13
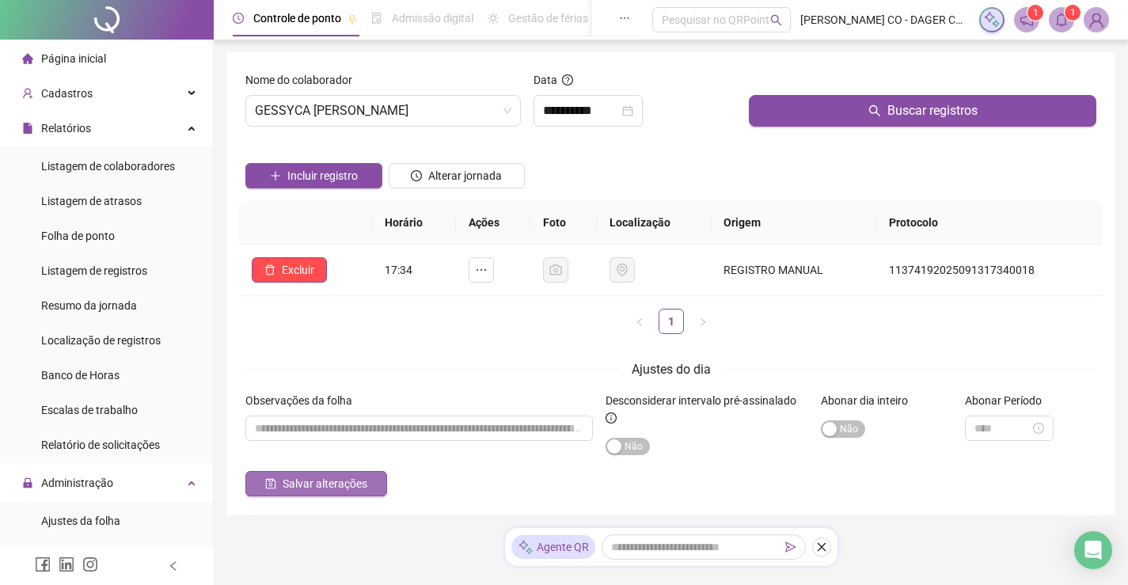
click at [336, 483] on span "Salvar alterações" at bounding box center [325, 483] width 85 height 17
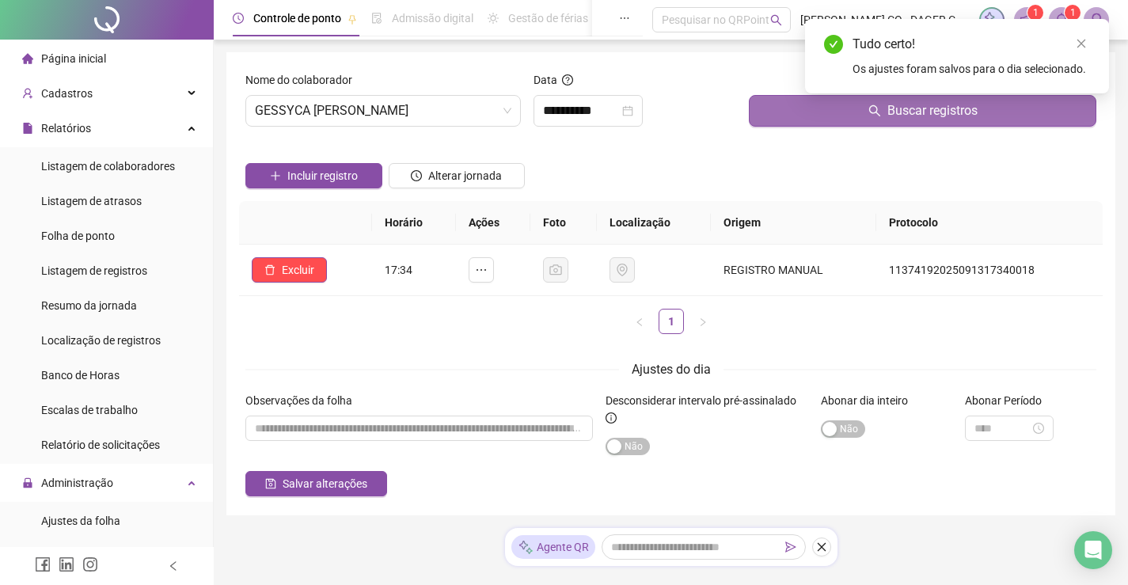
click at [826, 106] on button "Buscar registros" at bounding box center [922, 111] width 347 height 32
